Goal: Book appointment/travel/reservation

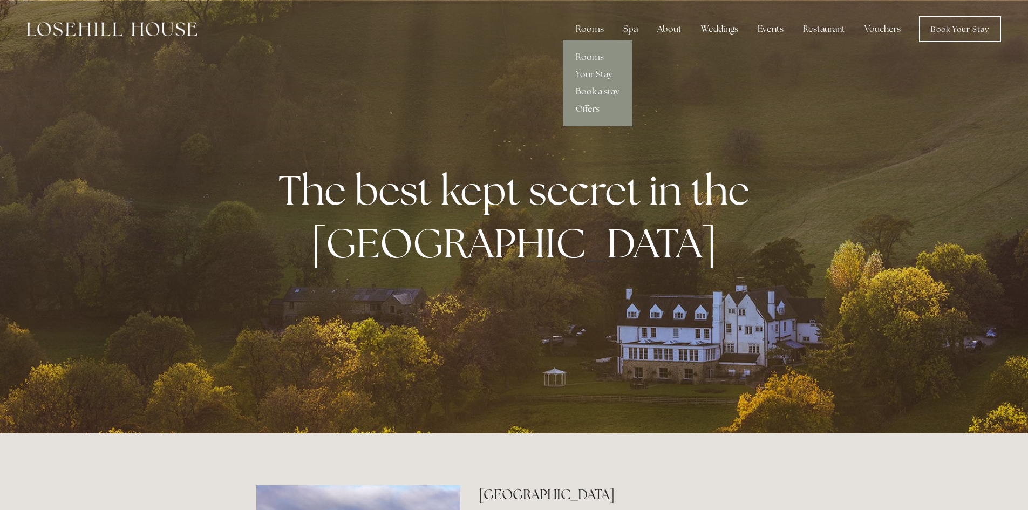
click at [597, 88] on link "Book a stay" at bounding box center [598, 91] width 70 height 17
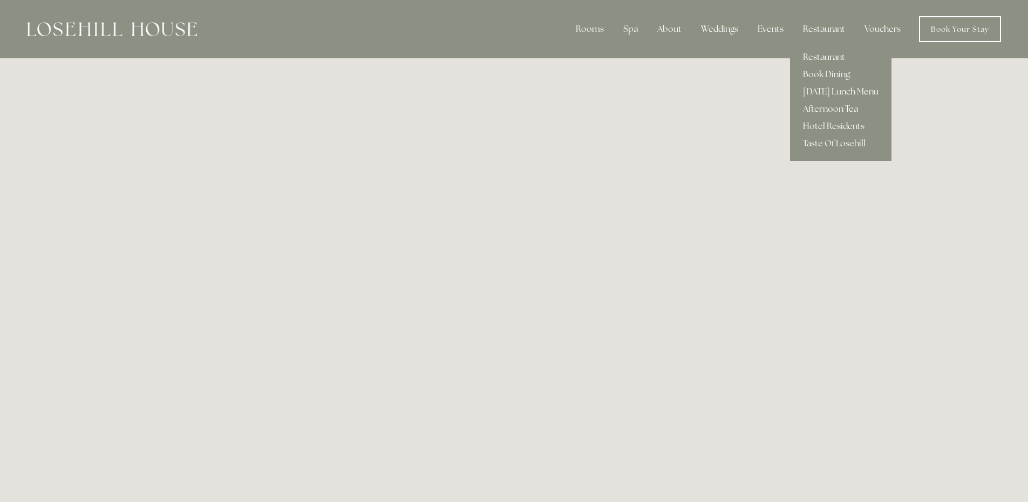
click at [824, 57] on link "Restaurant" at bounding box center [840, 57] width 101 height 17
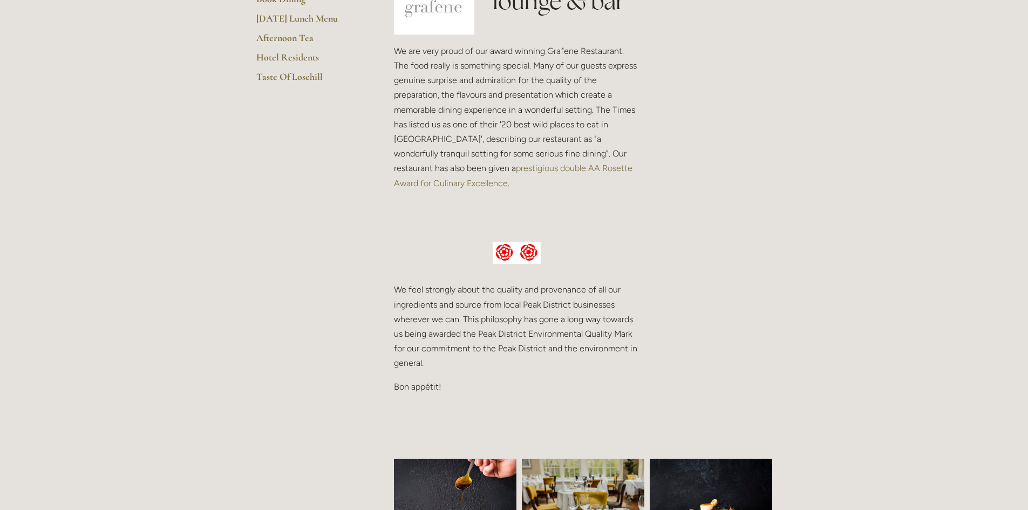
scroll to position [162, 0]
